Goal: Find specific page/section: Find specific page/section

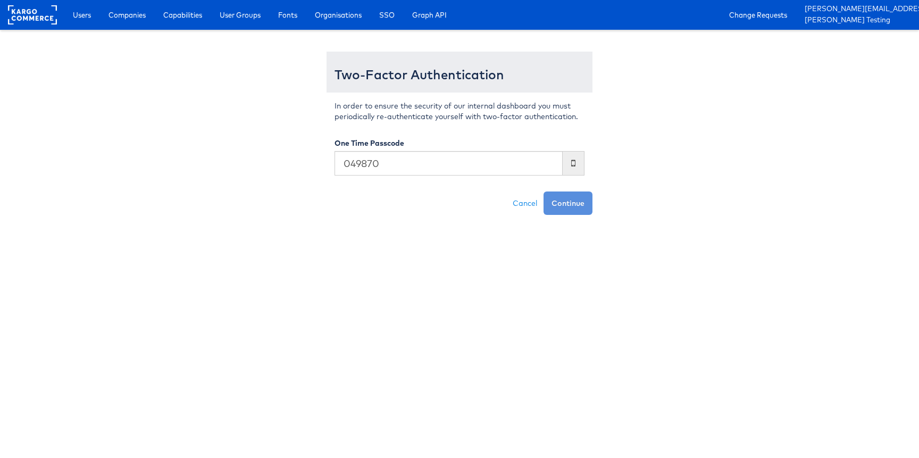
type input "049870"
click at [544, 191] on button "Continue" at bounding box center [568, 202] width 49 height 23
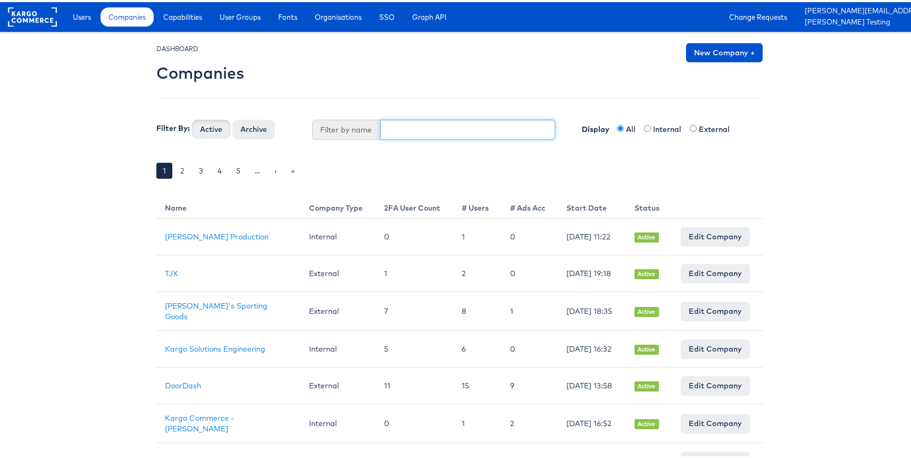
click at [399, 133] on input "text" at bounding box center [467, 128] width 175 height 20
type input "for"
click at [192, 118] on button "Active" at bounding box center [211, 127] width 38 height 19
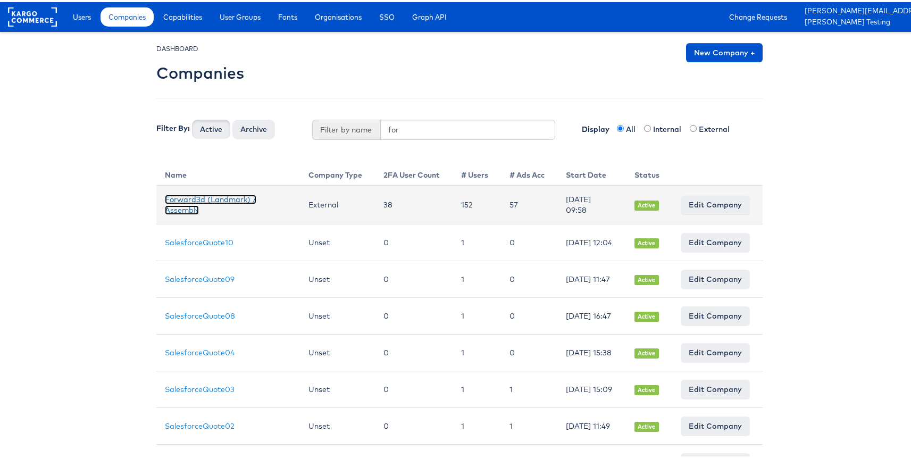
click at [197, 198] on link "Forward3d (Landmark) / Assembly" at bounding box center [210, 203] width 91 height 20
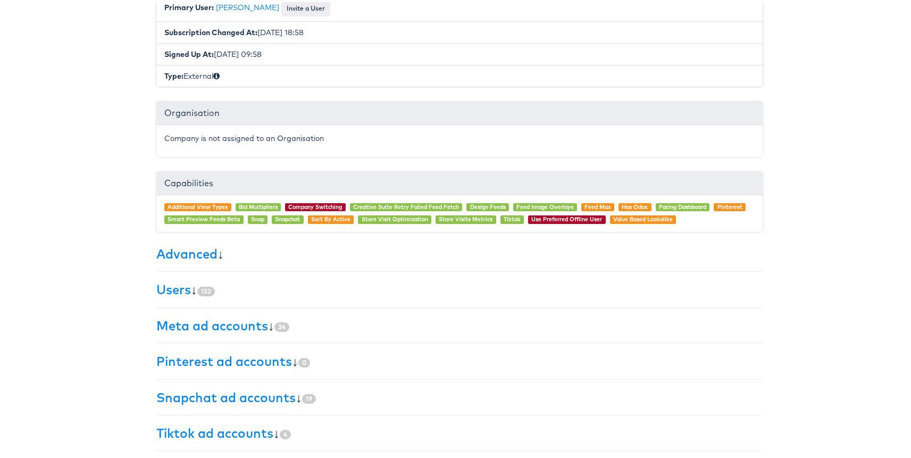
scroll to position [177, 0]
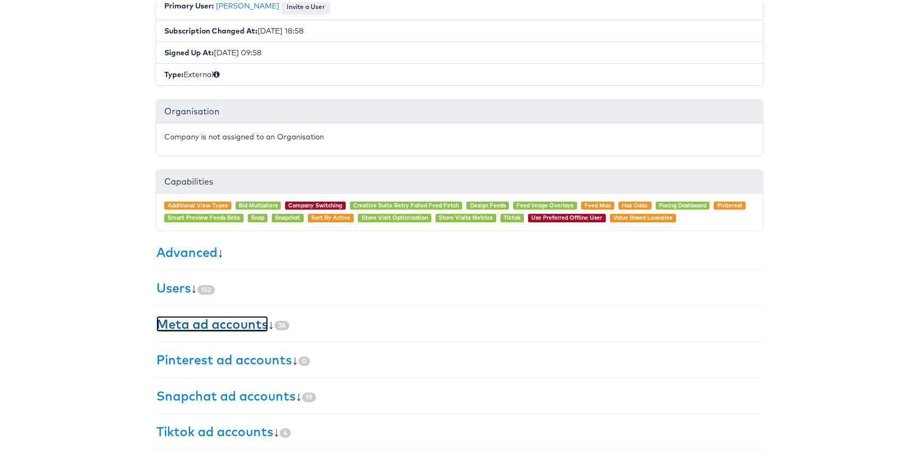
click at [172, 317] on link "Meta ad accounts" at bounding box center [212, 322] width 112 height 16
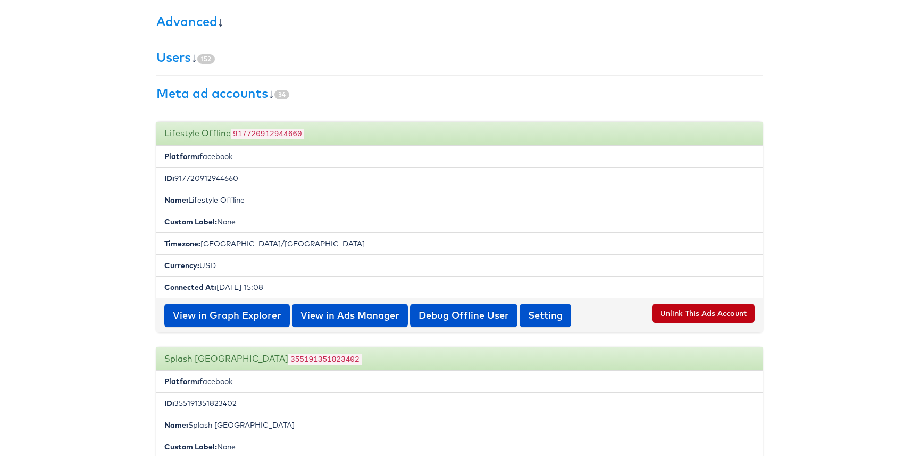
scroll to position [984, 0]
